Goal: Task Accomplishment & Management: Complete application form

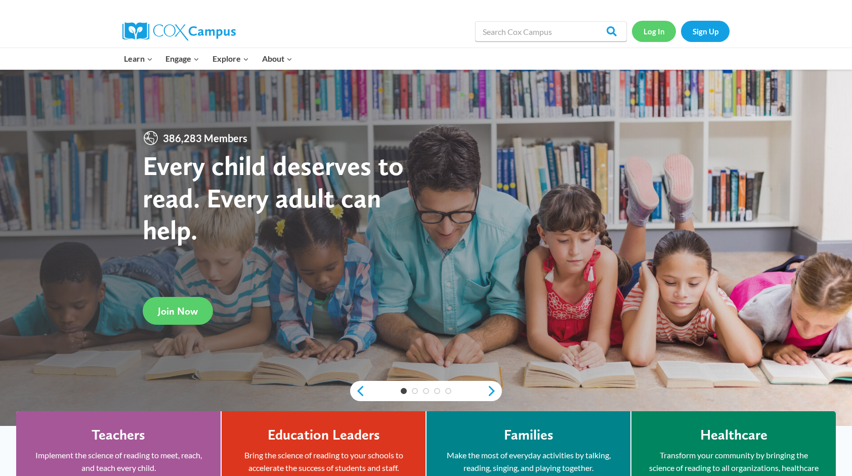
click at [652, 25] on link "Log In" at bounding box center [654, 31] width 44 height 21
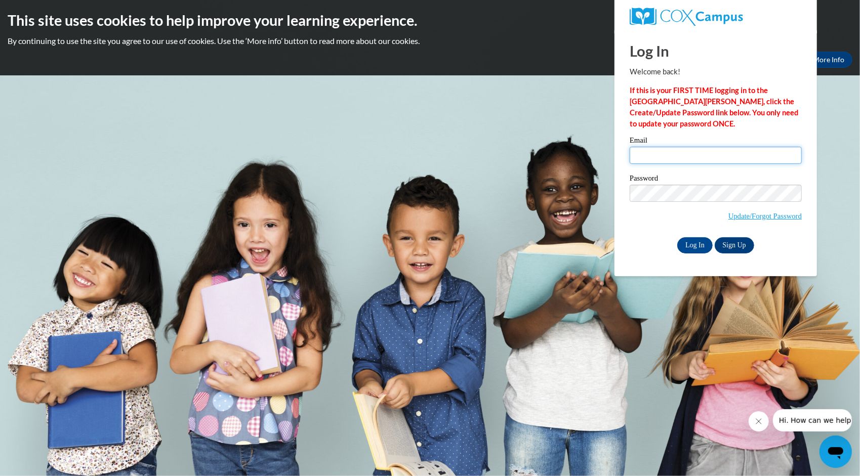
click at [676, 155] on input "Email" at bounding box center [716, 155] width 172 height 17
type input "[EMAIL_ADDRESS][DOMAIN_NAME]"
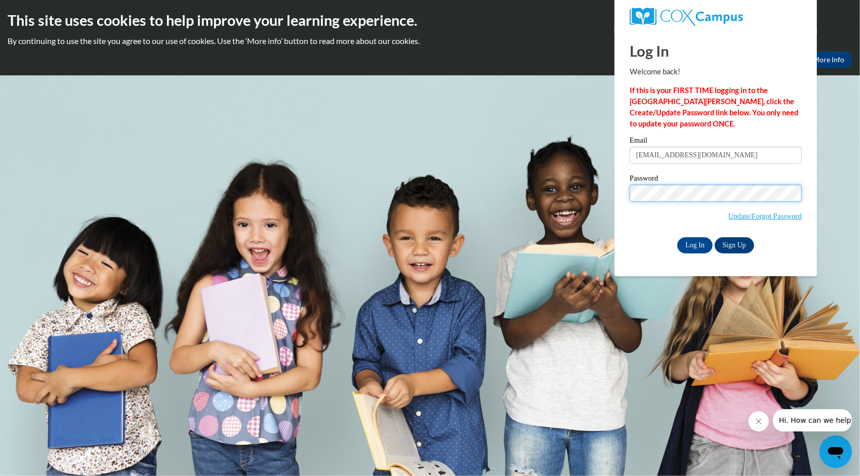
click at [677, 237] on input "Log In" at bounding box center [694, 245] width 35 height 16
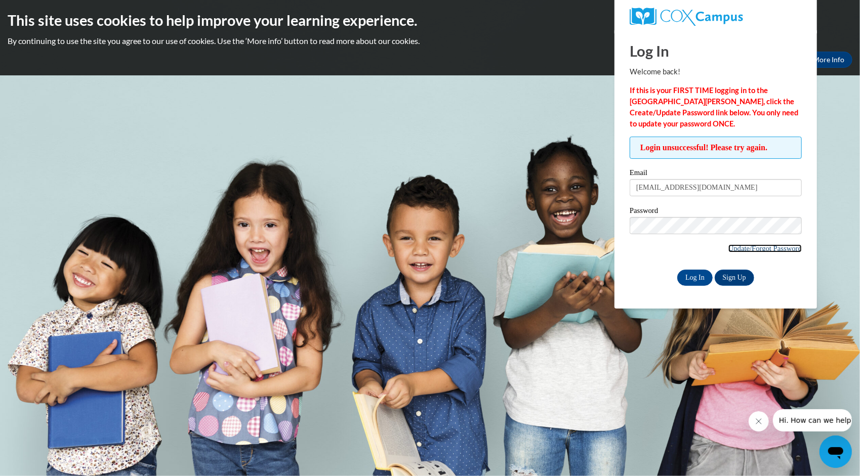
click at [740, 244] on link "Update/Forgot Password" at bounding box center [764, 248] width 73 height 8
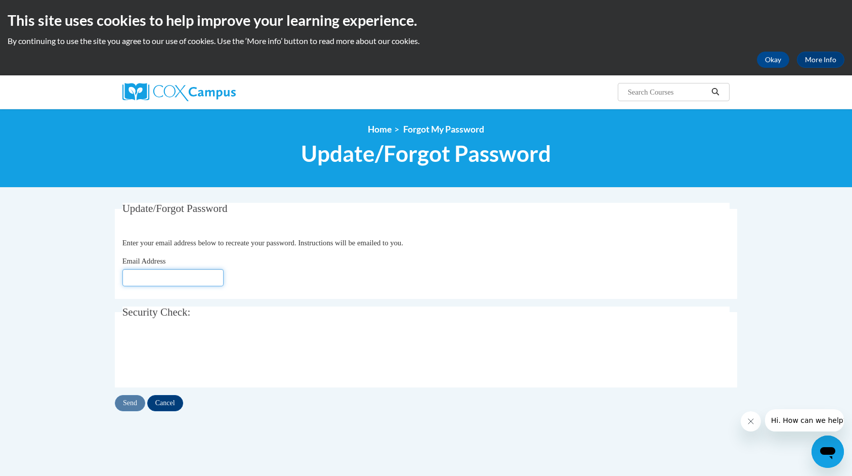
click at [133, 275] on input "Email Address" at bounding box center [172, 277] width 101 height 17
type input "[EMAIL_ADDRESS][DOMAIN_NAME]"
click at [123, 404] on input "Send" at bounding box center [130, 403] width 30 height 16
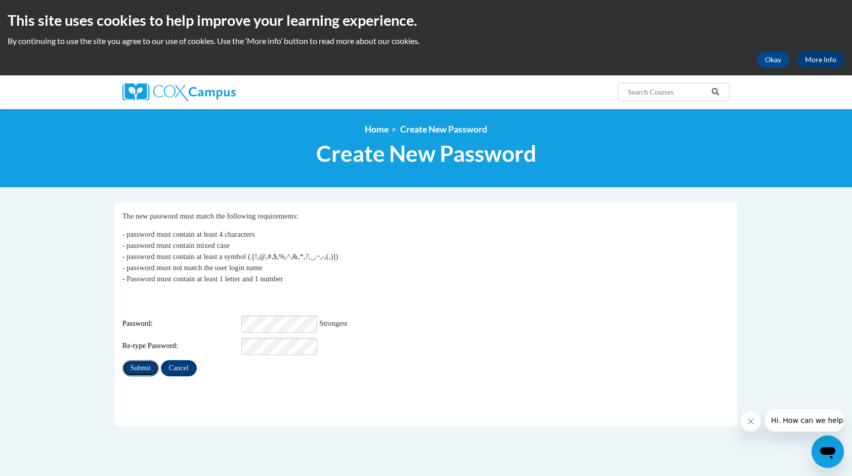
click at [134, 361] on input "Submit" at bounding box center [140, 368] width 36 height 16
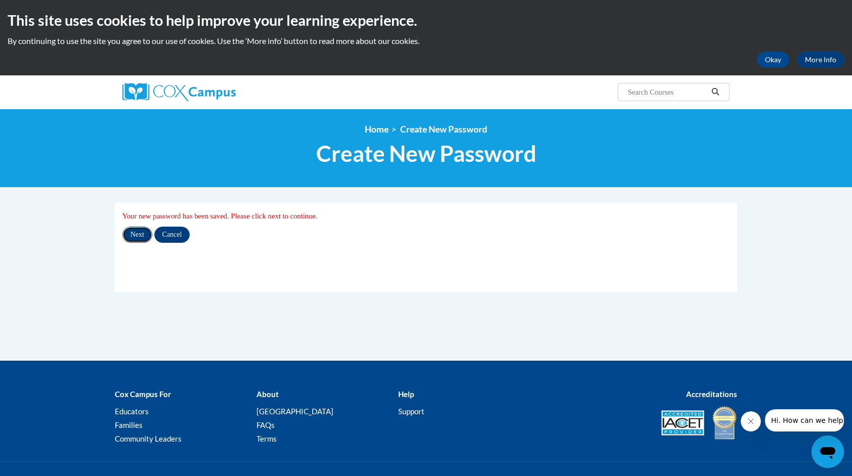
click at [132, 238] on input "Next" at bounding box center [137, 235] width 30 height 16
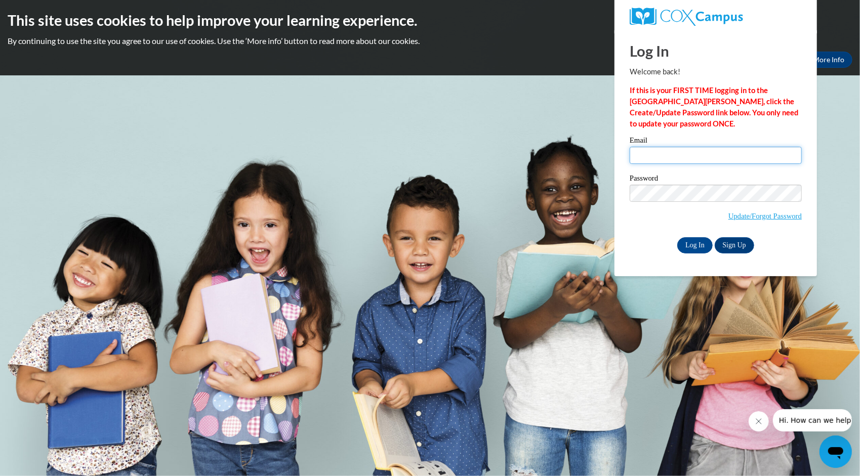
click at [682, 163] on input "Email" at bounding box center [716, 155] width 172 height 17
type input "tierrabenn@yahoo.com"
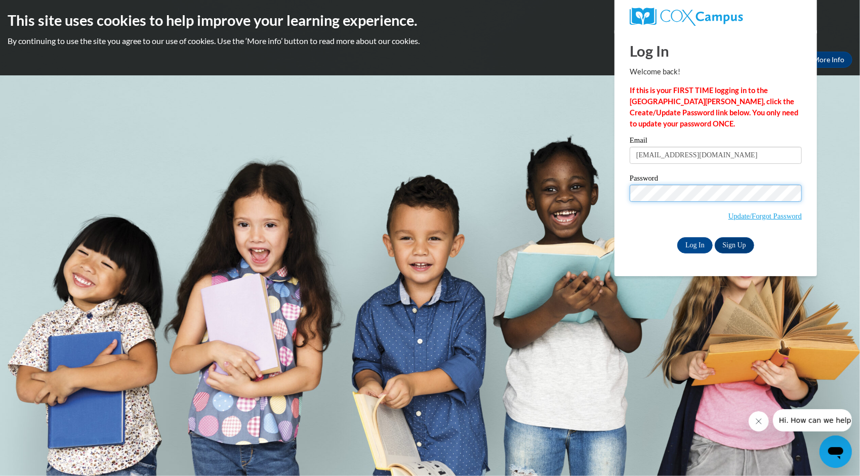
click at [677, 237] on input "Log In" at bounding box center [694, 245] width 35 height 16
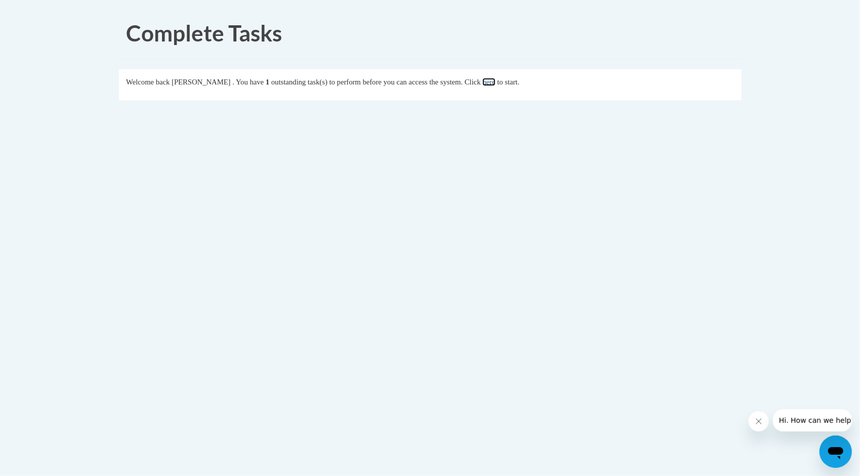
click at [495, 82] on link "here" at bounding box center [488, 82] width 13 height 8
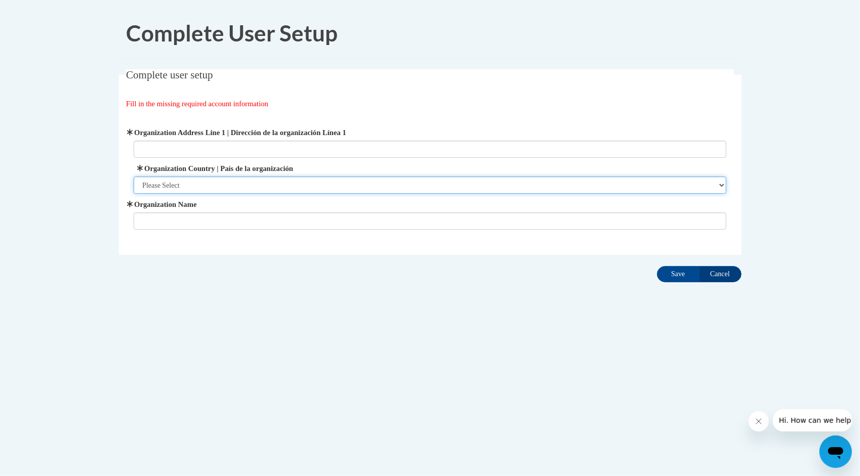
click at [722, 185] on select "Please Select United States | Estados Unidos Outside of the United States | Fue…" at bounding box center [430, 185] width 593 height 17
select select "ad49bcad-a171-4b2e-b99c-48b446064914"
click at [134, 177] on select "Please Select United States | Estados Unidos Outside of the United States | Fue…" at bounding box center [430, 185] width 593 height 17
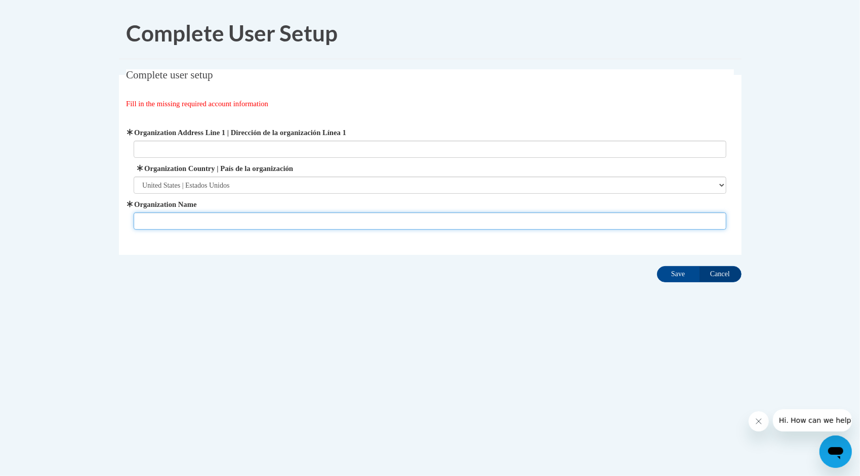
click at [299, 220] on input "Organization Name" at bounding box center [430, 221] width 593 height 17
type input "Clayton State University"
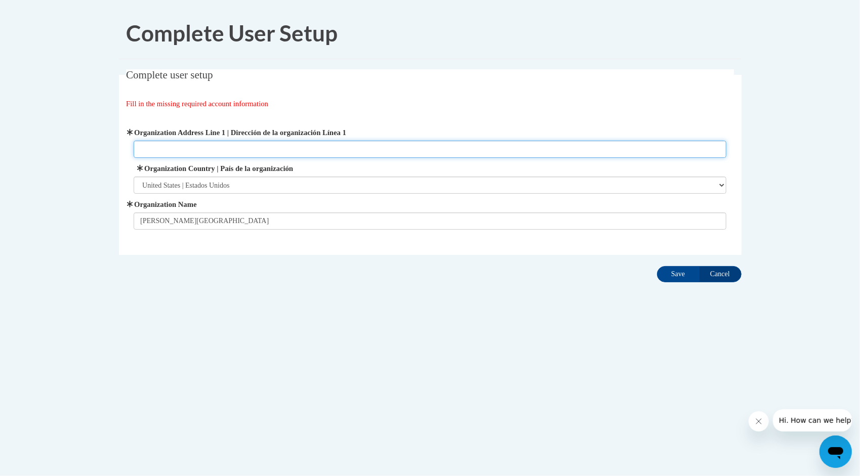
click at [154, 153] on input "Organization Address Line 1 | Dirección de la organización Línea 1" at bounding box center [430, 149] width 593 height 17
paste input "2000 Clayton State Boulevard Morrow, GA 30260"
click at [232, 149] on input "2000 Clayton State Boulevard Morrow, GA 30260" at bounding box center [430, 149] width 593 height 17
type input "2000 Clayton State Boulevard, Morrow, GA 30260"
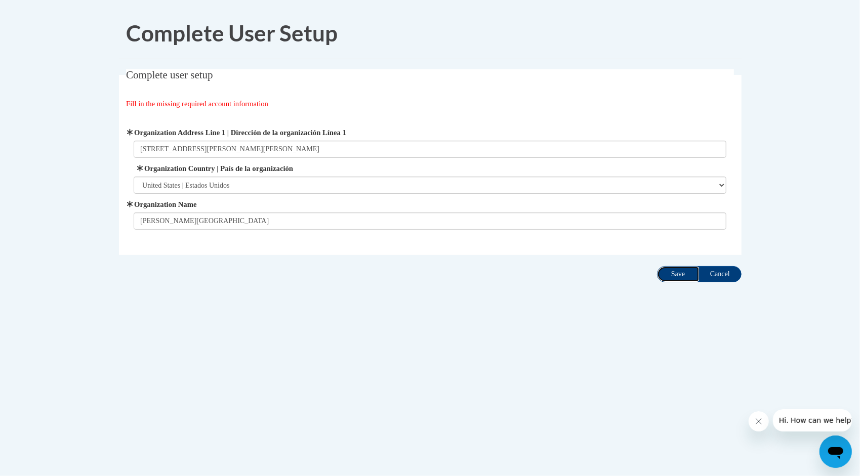
click at [689, 274] on input "Save" at bounding box center [678, 274] width 43 height 16
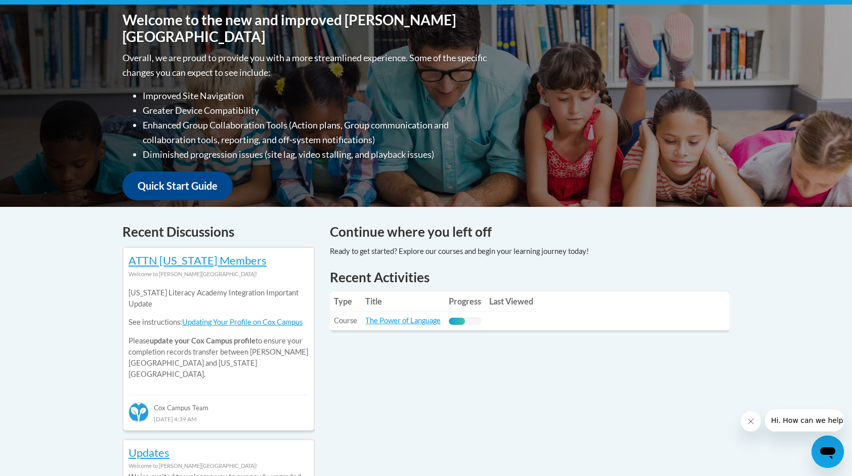
scroll to position [101, 0]
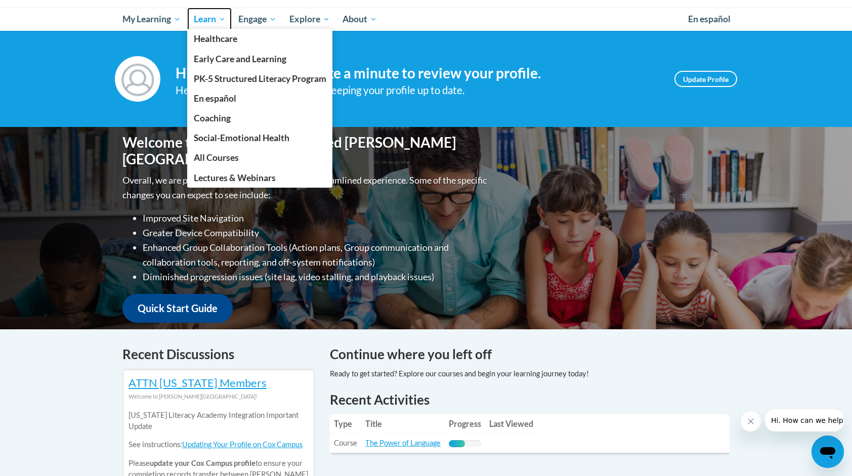
click at [213, 21] on span "Learn" at bounding box center [210, 19] width 32 height 12
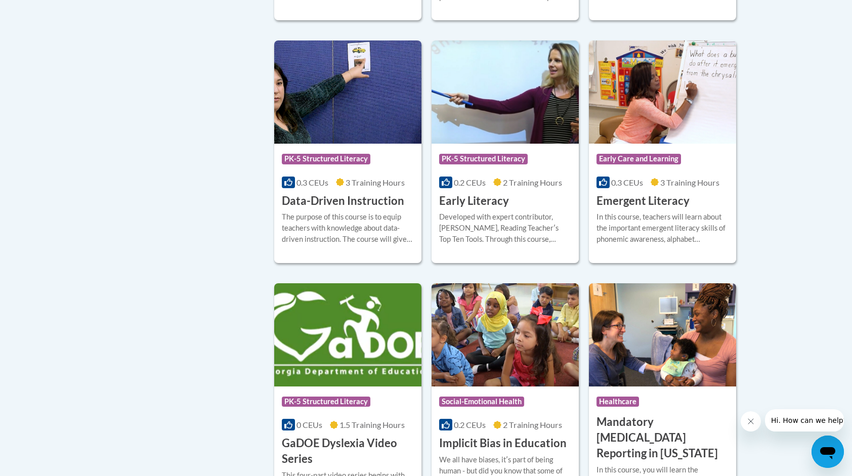
scroll to position [1366, 0]
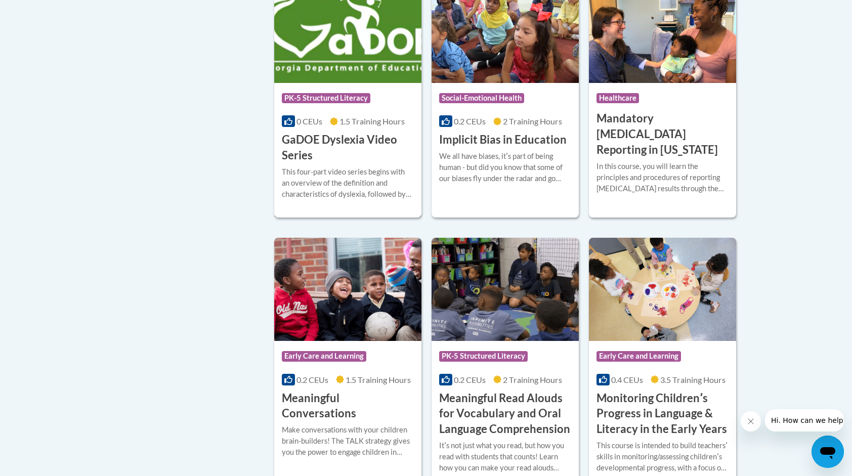
click at [299, 103] on span "PK-5 Structured Literacy" at bounding box center [326, 98] width 89 height 10
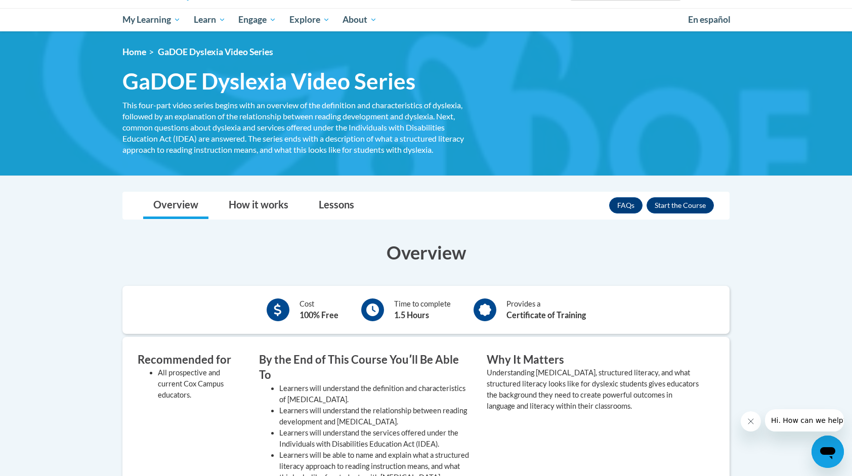
scroll to position [29, 0]
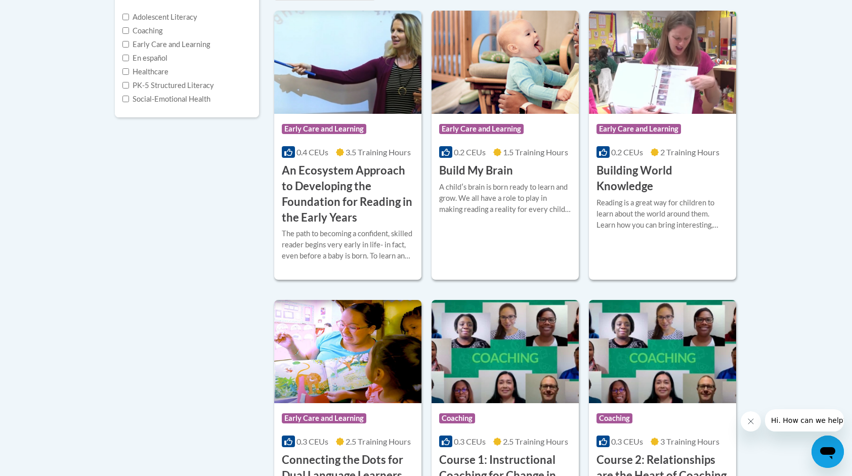
scroll to position [187, 0]
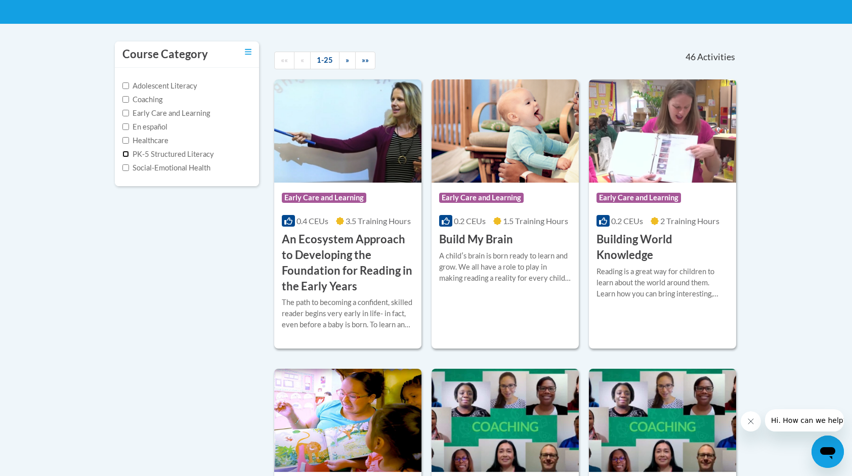
click at [127, 154] on input "PK-5 Structured Literacy" at bounding box center [125, 154] width 7 height 7
checkbox input "true"
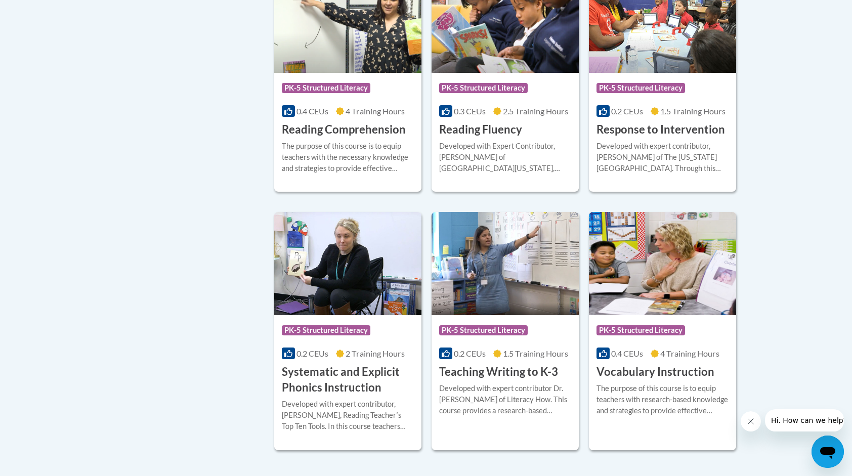
scroll to position [845, 0]
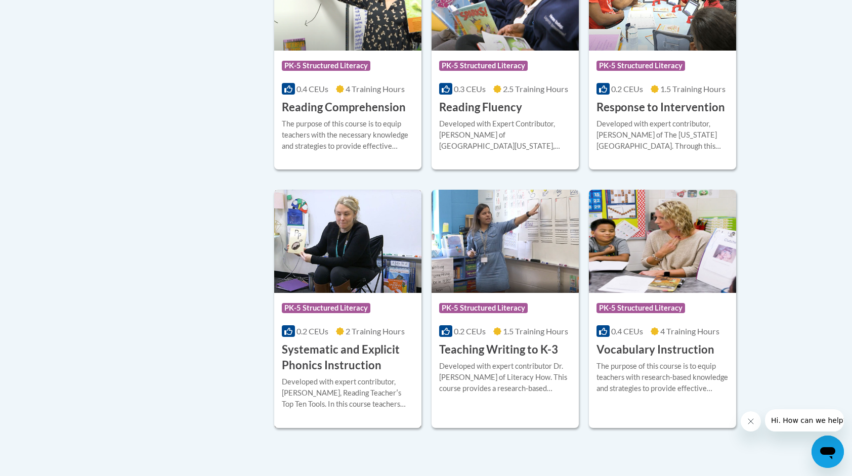
click at [341, 243] on img at bounding box center [347, 241] width 147 height 103
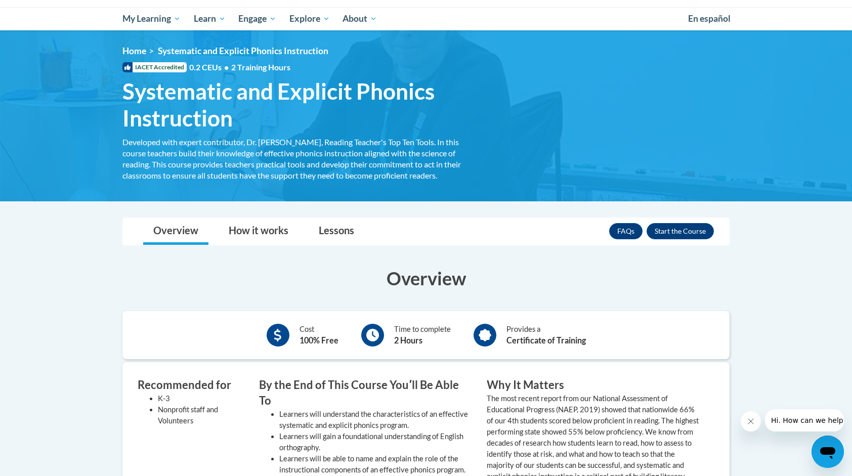
scroll to position [101, 0]
